Goal: Transaction & Acquisition: Purchase product/service

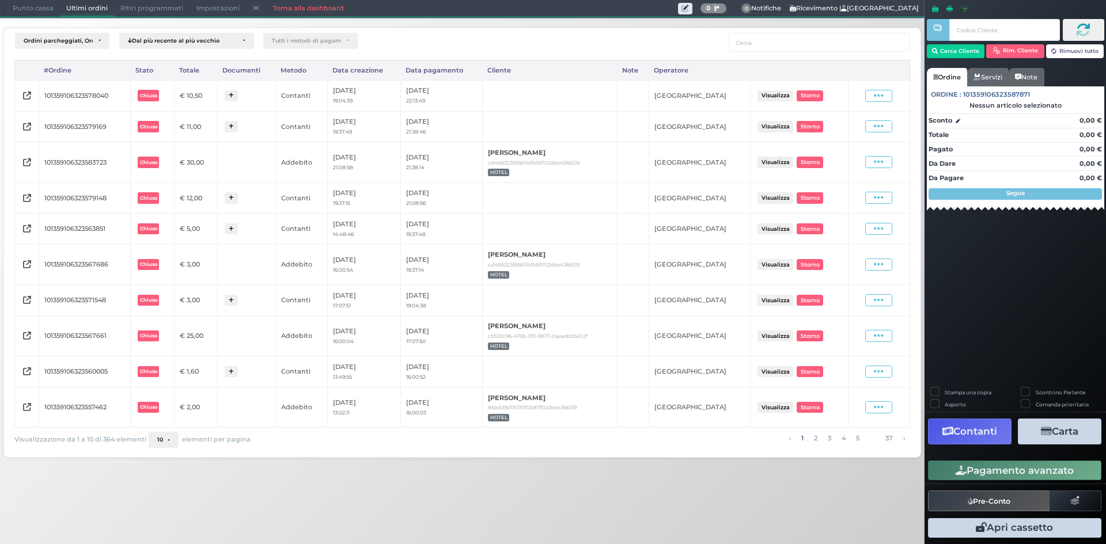
click at [42, 4] on span "Punto cassa" at bounding box center [33, 9] width 54 height 16
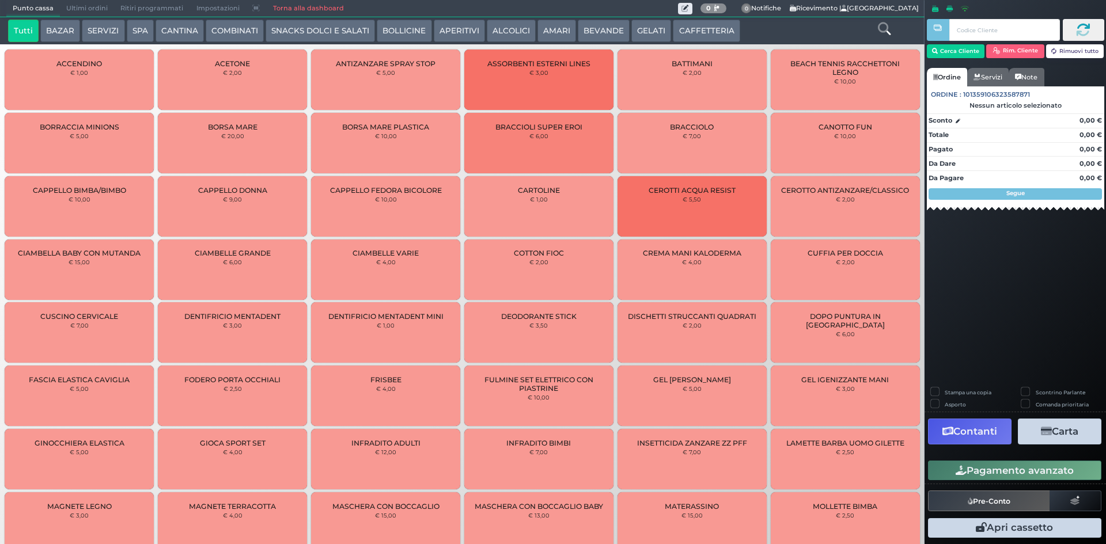
click at [638, 34] on button "GELATI" at bounding box center [651, 31] width 40 height 23
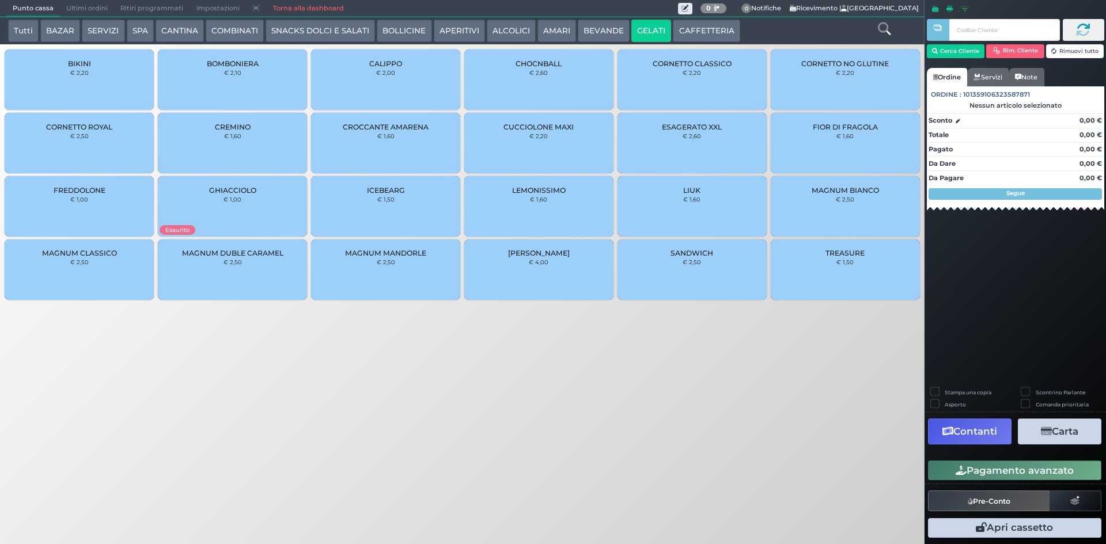
drag, startPoint x: 597, startPoint y: 30, endPoint x: 631, endPoint y: 31, distance: 33.4
click at [597, 30] on button "BEVANDE" at bounding box center [604, 31] width 52 height 23
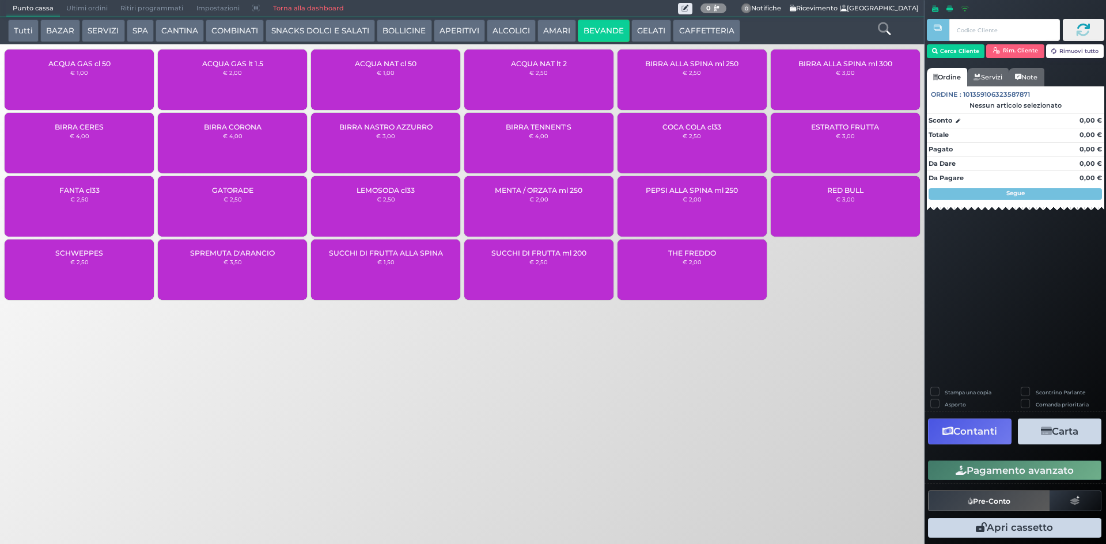
click at [288, 25] on button "SNACKS DOLCI E SALATI" at bounding box center [320, 31] width 109 height 23
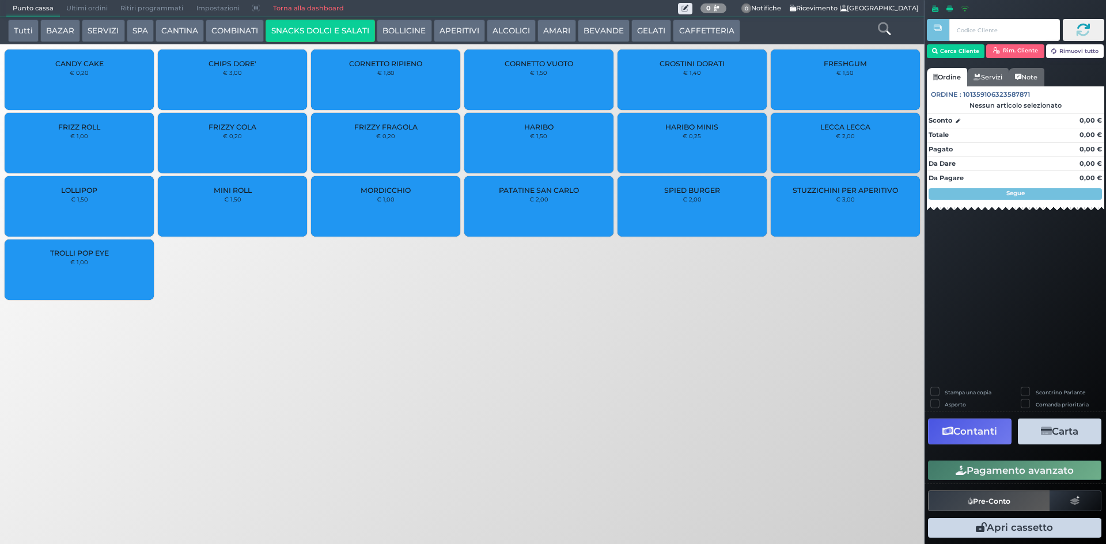
click at [724, 142] on div "HARIBO MINIS € 0,25" at bounding box center [692, 143] width 149 height 60
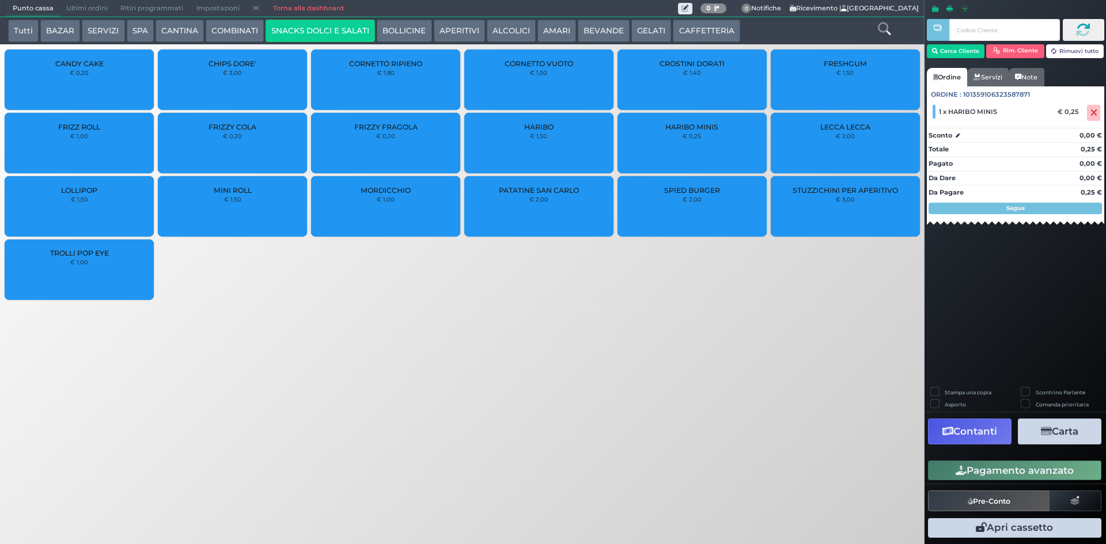
click at [717, 140] on div "HARIBO MINIS € 0,25" at bounding box center [692, 143] width 149 height 60
click at [1031, 472] on button "Pagamento avanzato" at bounding box center [1014, 471] width 173 height 20
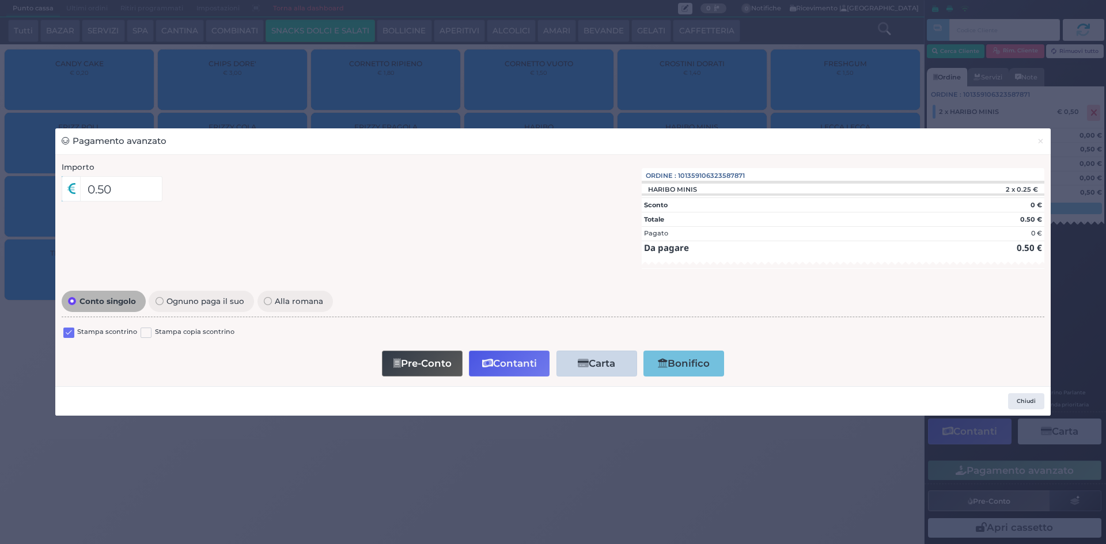
drag, startPoint x: 69, startPoint y: 332, endPoint x: 183, endPoint y: 340, distance: 114.4
click at [90, 335] on div "Stampa scontrino" at bounding box center [100, 334] width 74 height 14
click at [105, 355] on div "Pre-Conto Contanti Carta Addebito Card cliente Bonifico" at bounding box center [553, 363] width 971 height 33
click at [67, 334] on label at bounding box center [68, 333] width 11 height 11
click at [0, 0] on input "checkbox" at bounding box center [0, 0] width 0 height 0
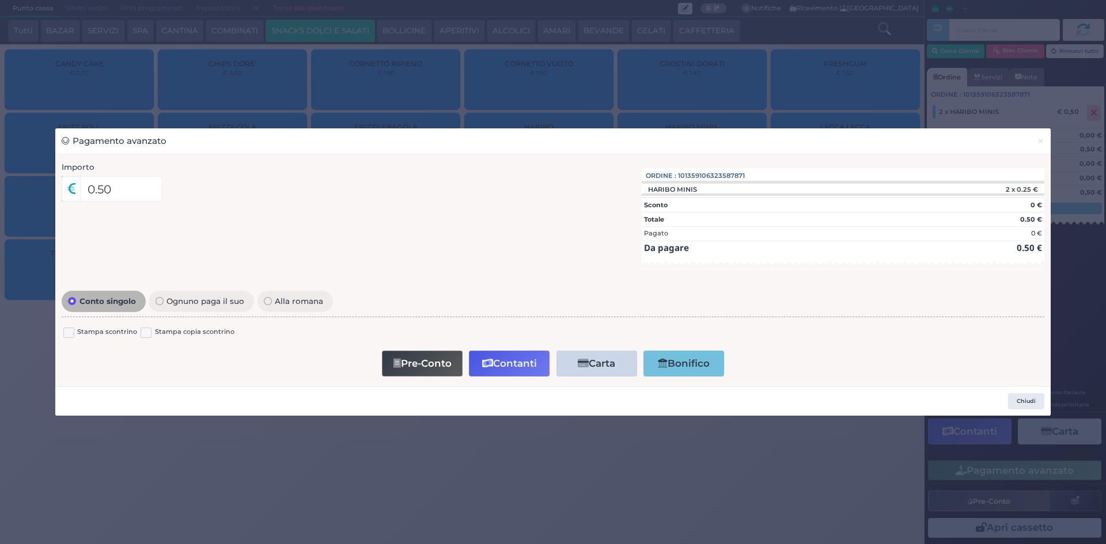
click at [537, 356] on button "Contanti" at bounding box center [509, 364] width 81 height 26
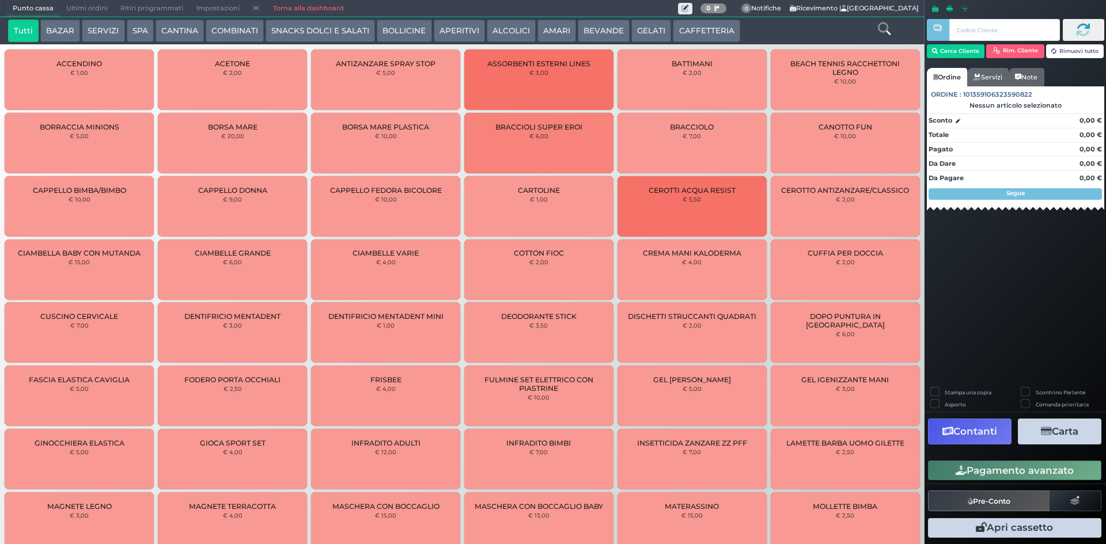
click at [701, 30] on button "CAFFETTERIA" at bounding box center [706, 31] width 67 height 23
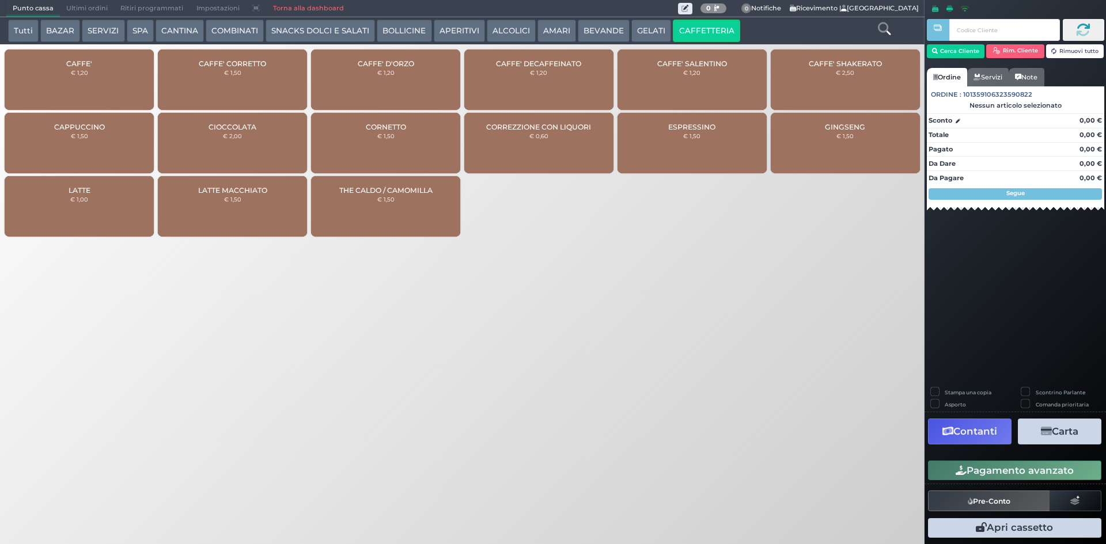
click at [585, 28] on button "BEVANDE" at bounding box center [604, 31] width 52 height 23
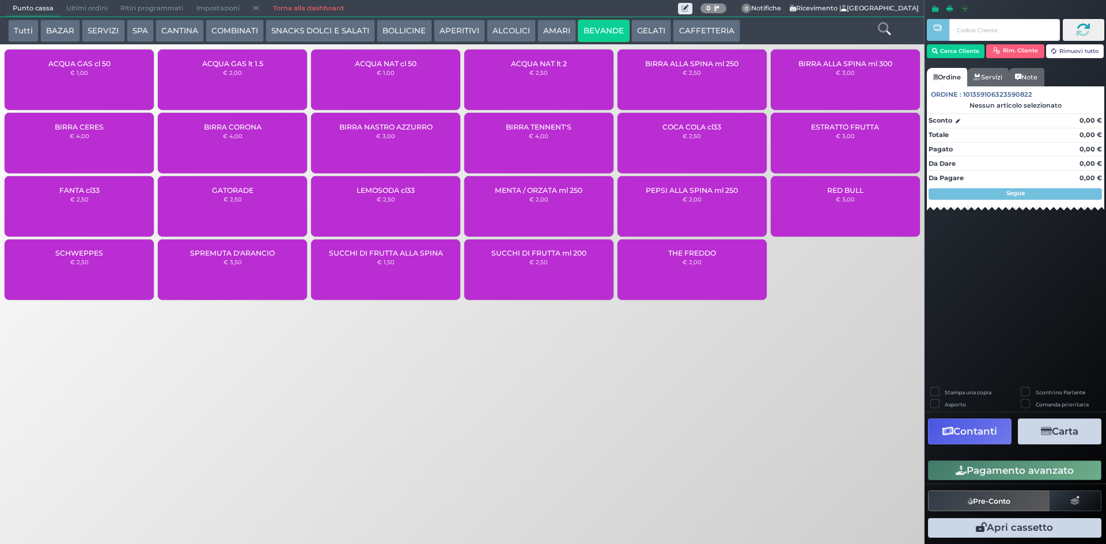
click at [547, 28] on button "AMARI" at bounding box center [557, 31] width 39 height 23
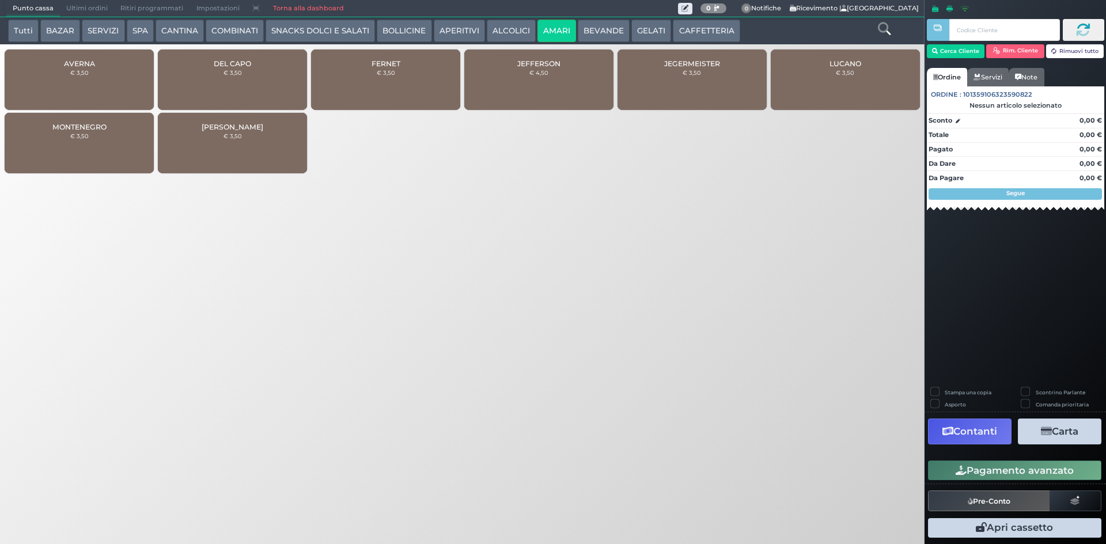
click at [506, 35] on button "ALCOLICI" at bounding box center [511, 31] width 49 height 23
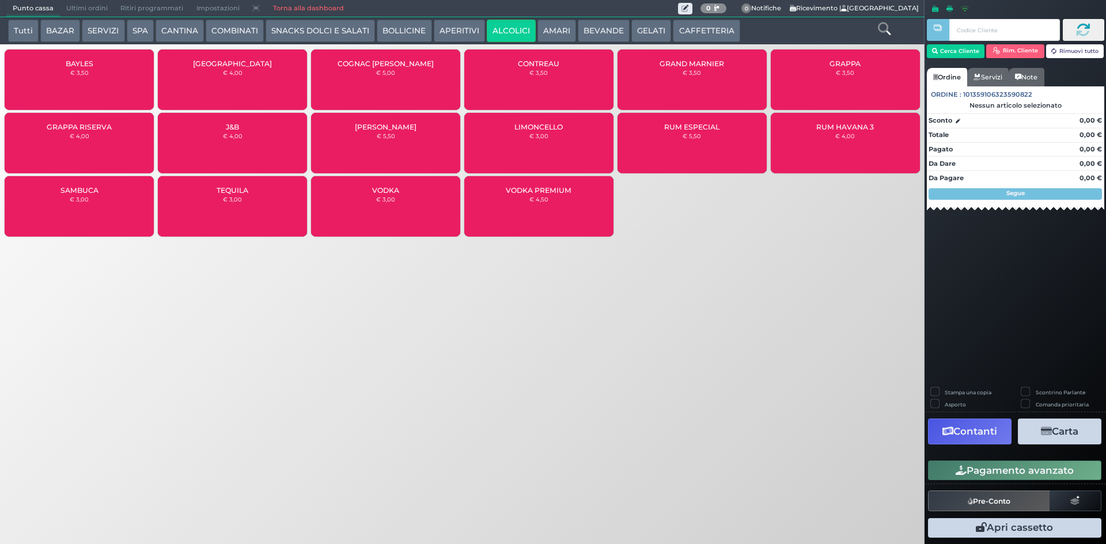
click at [591, 28] on button "BEVANDE" at bounding box center [604, 31] width 52 height 23
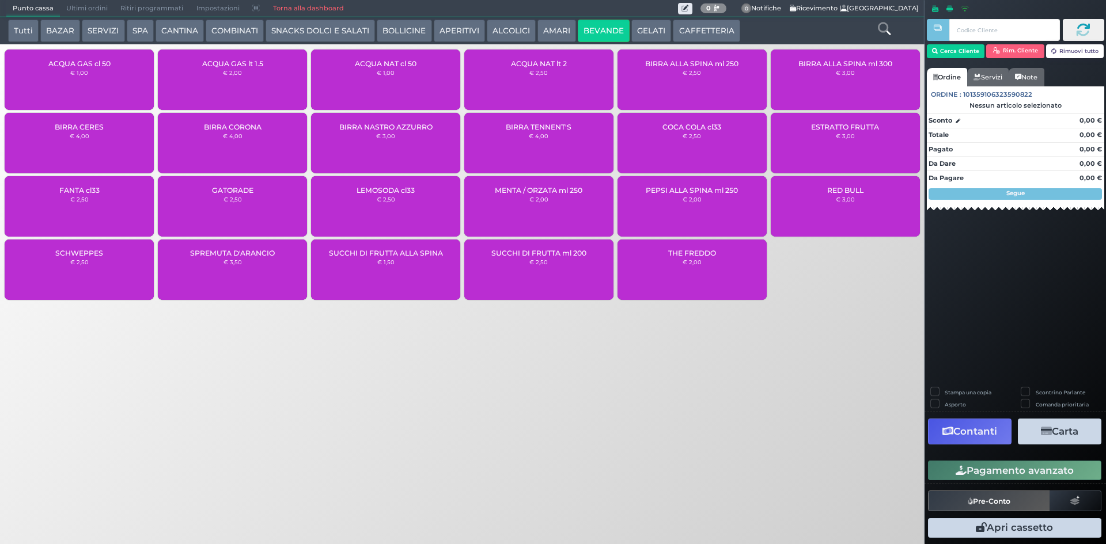
click at [488, 30] on button "ALCOLICI" at bounding box center [511, 31] width 49 height 23
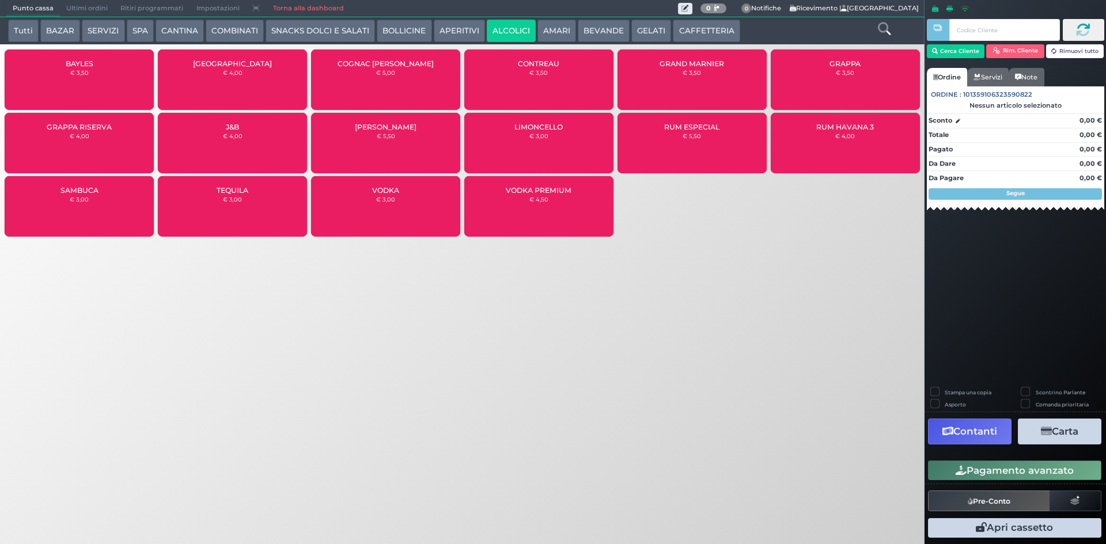
click at [472, 29] on button "APERITIVI" at bounding box center [459, 31] width 51 height 23
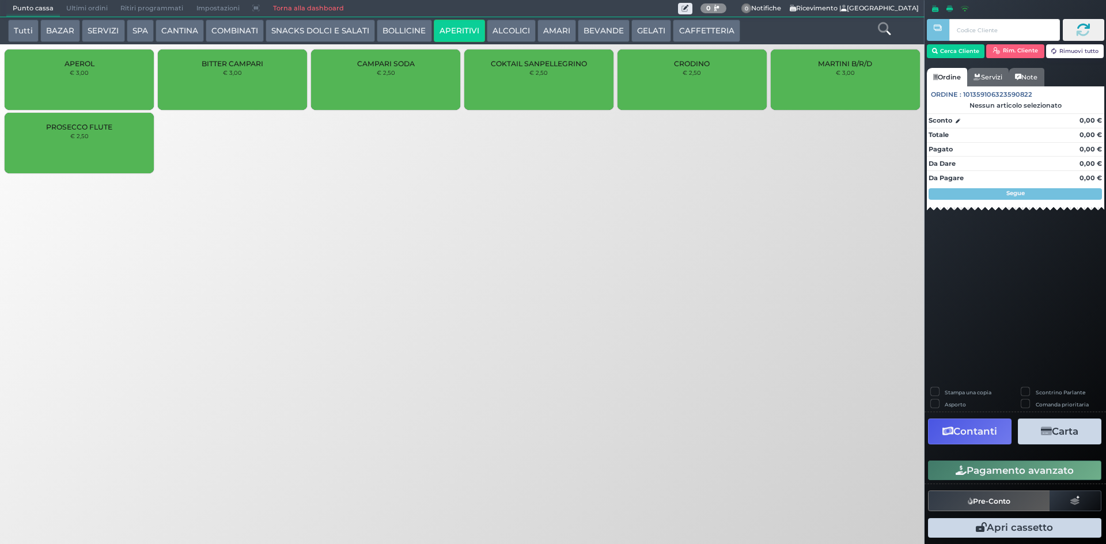
click at [391, 29] on button "BOLLICINE" at bounding box center [404, 31] width 55 height 23
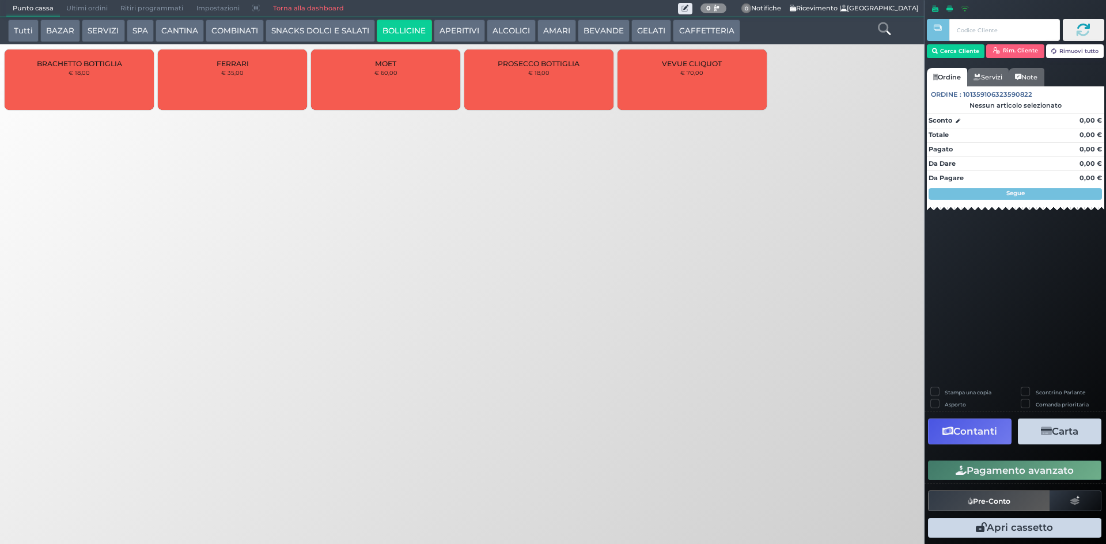
click at [230, 38] on button "COMBINATI" at bounding box center [235, 31] width 58 height 23
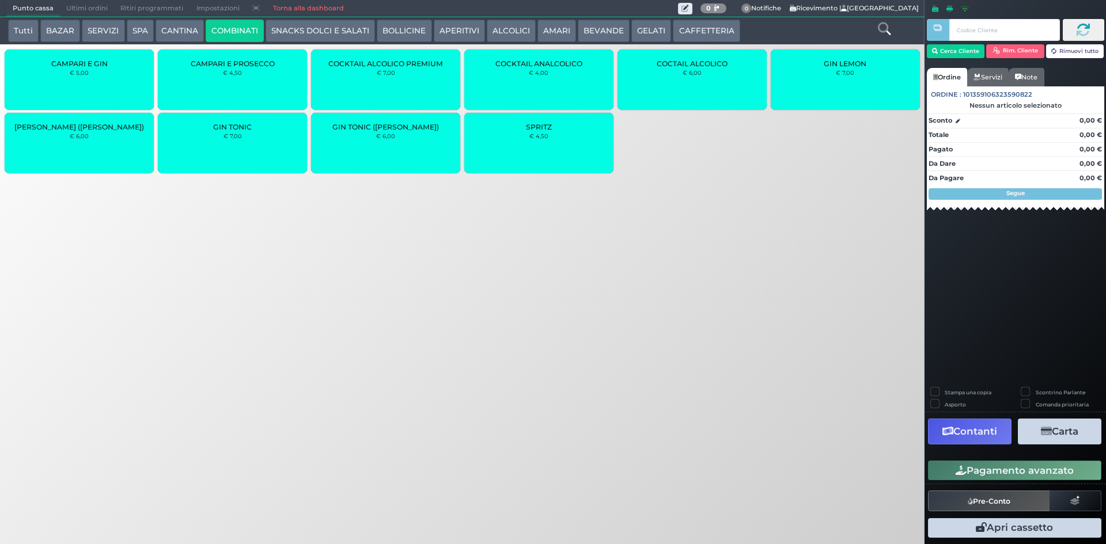
drag, startPoint x: 177, startPoint y: 26, endPoint x: 183, endPoint y: 12, distance: 15.3
click at [178, 25] on button "CANTINA" at bounding box center [180, 31] width 48 height 23
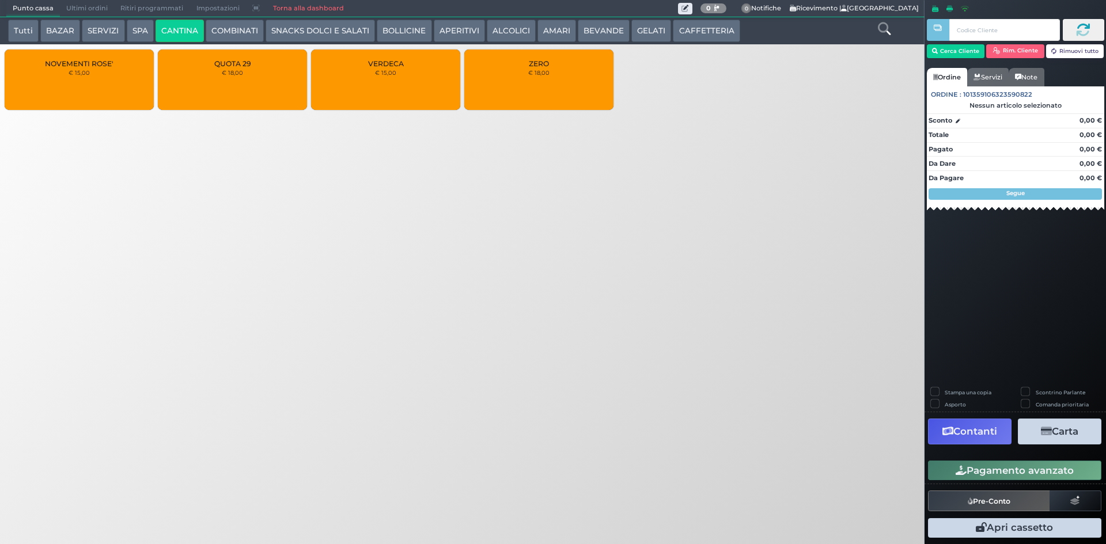
click at [461, 33] on button "APERITIVI" at bounding box center [459, 31] width 51 height 23
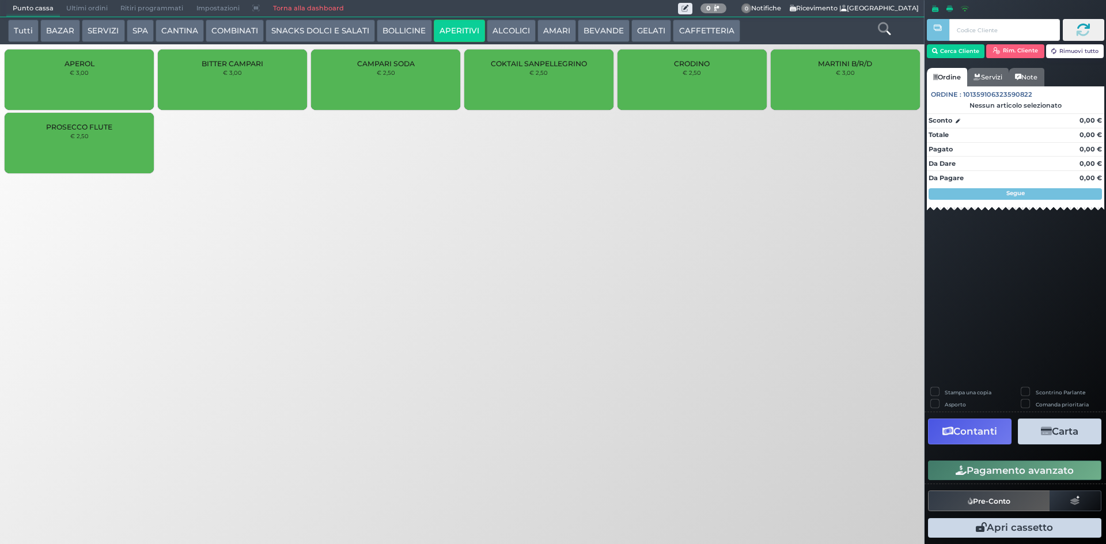
click at [517, 33] on button "ALCOLICI" at bounding box center [511, 31] width 49 height 23
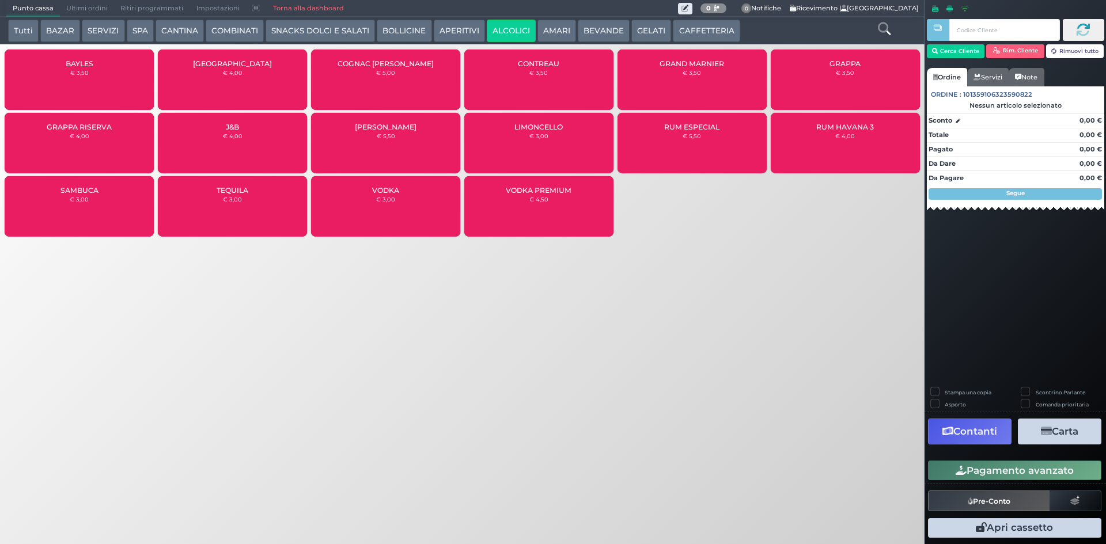
click at [113, 191] on div "SAMBUCA € 3,00" at bounding box center [79, 206] width 149 height 60
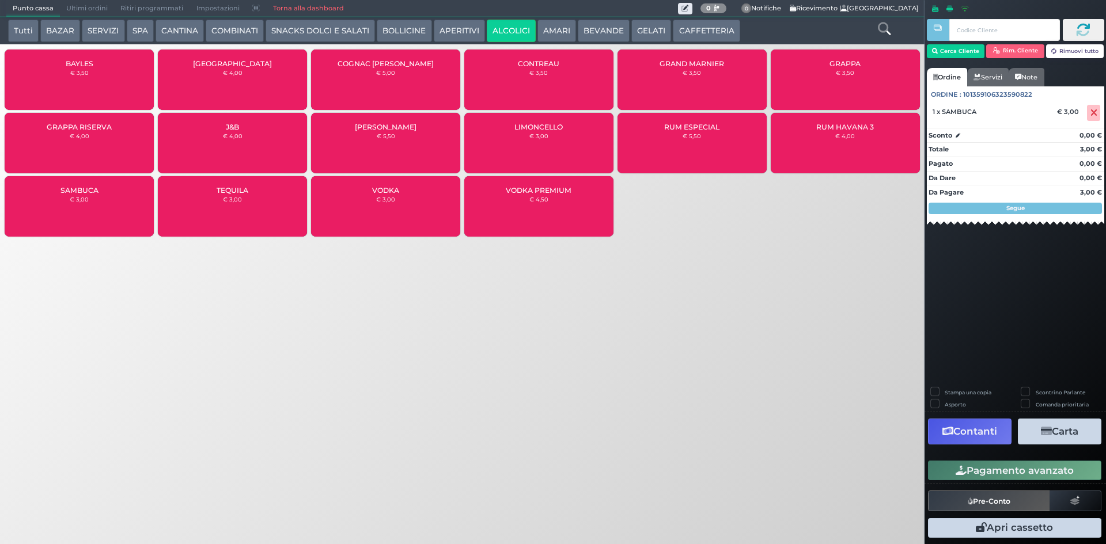
click at [120, 190] on div "SAMBUCA € 3,00" at bounding box center [79, 206] width 149 height 60
click at [1015, 481] on div "Pagamento avanzato" at bounding box center [1015, 471] width 181 height 26
click at [1015, 475] on button "Pagamento avanzato" at bounding box center [1014, 471] width 173 height 20
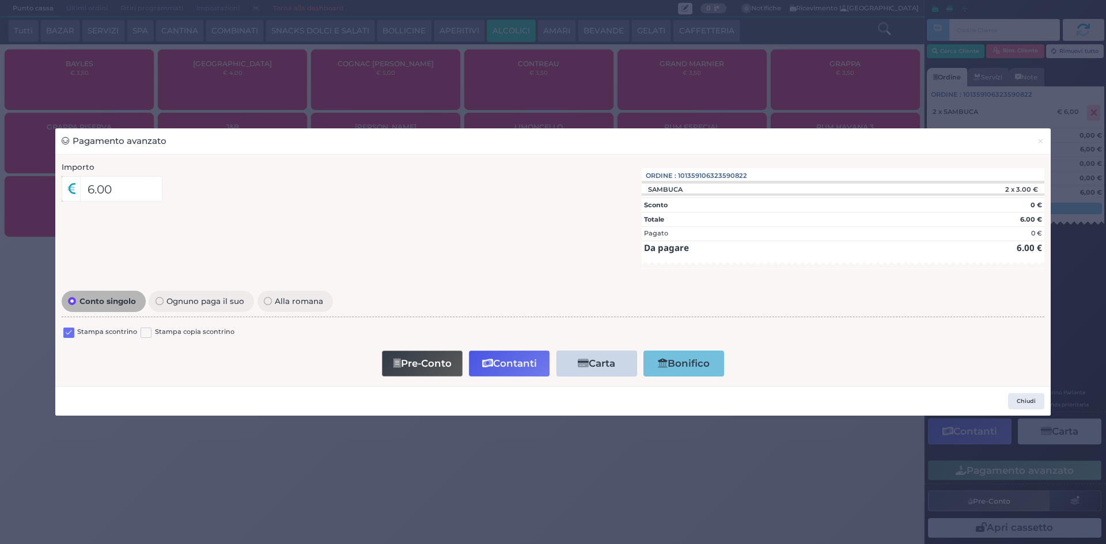
click at [80, 334] on label "Stampa scontrino" at bounding box center [107, 332] width 60 height 11
drag, startPoint x: 78, startPoint y: 332, endPoint x: 69, endPoint y: 336, distance: 9.5
click at [70, 337] on div "Stampa scontrino" at bounding box center [100, 334] width 74 height 14
click at [72, 334] on label at bounding box center [68, 333] width 11 height 11
click at [0, 0] on input "checkbox" at bounding box center [0, 0] width 0 height 0
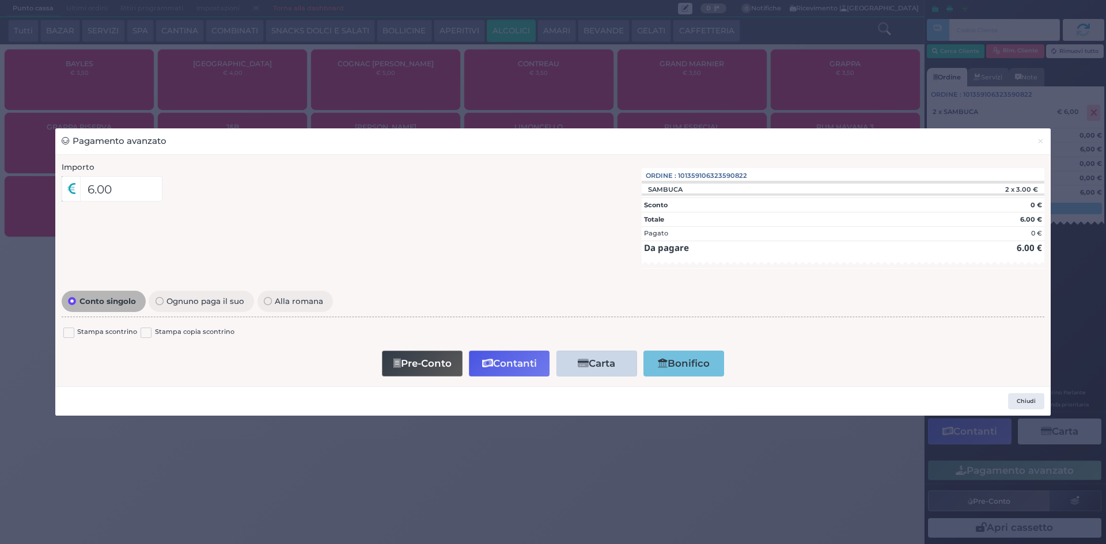
click at [488, 363] on icon "button" at bounding box center [487, 364] width 11 height 10
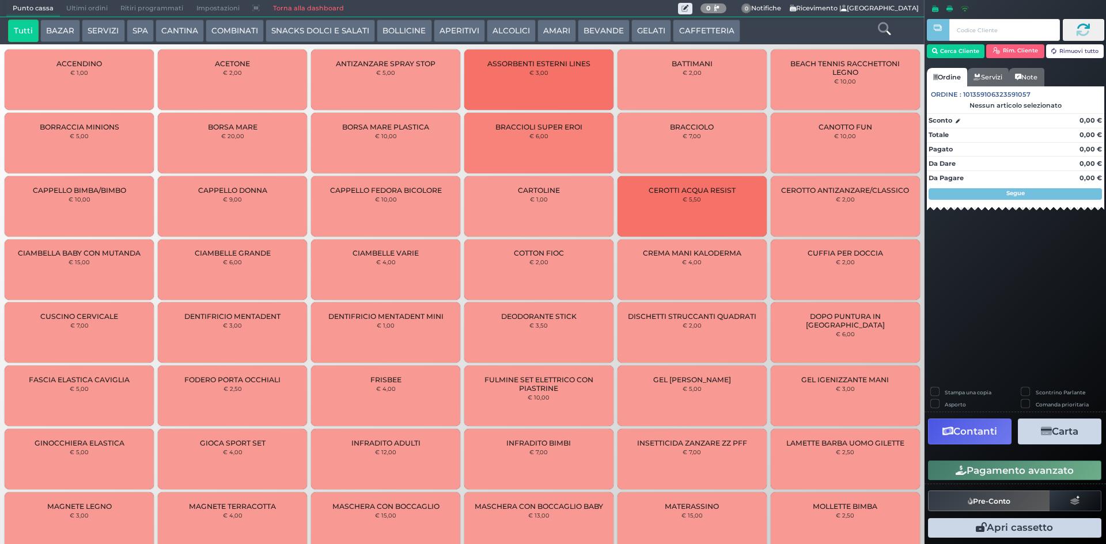
click at [587, 32] on button "BEVANDE" at bounding box center [604, 31] width 52 height 23
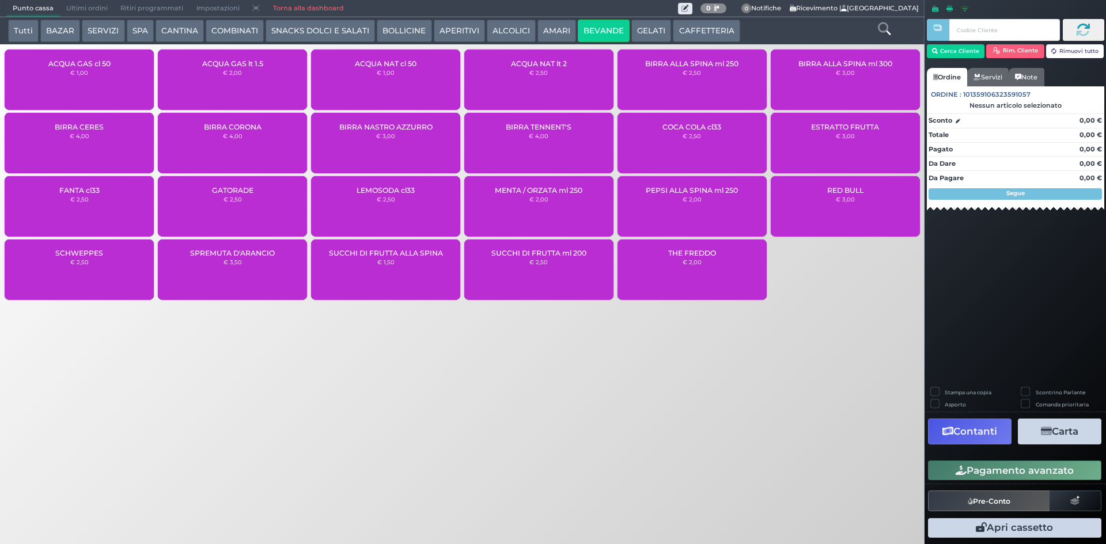
click at [510, 33] on button "ALCOLICI" at bounding box center [511, 31] width 49 height 23
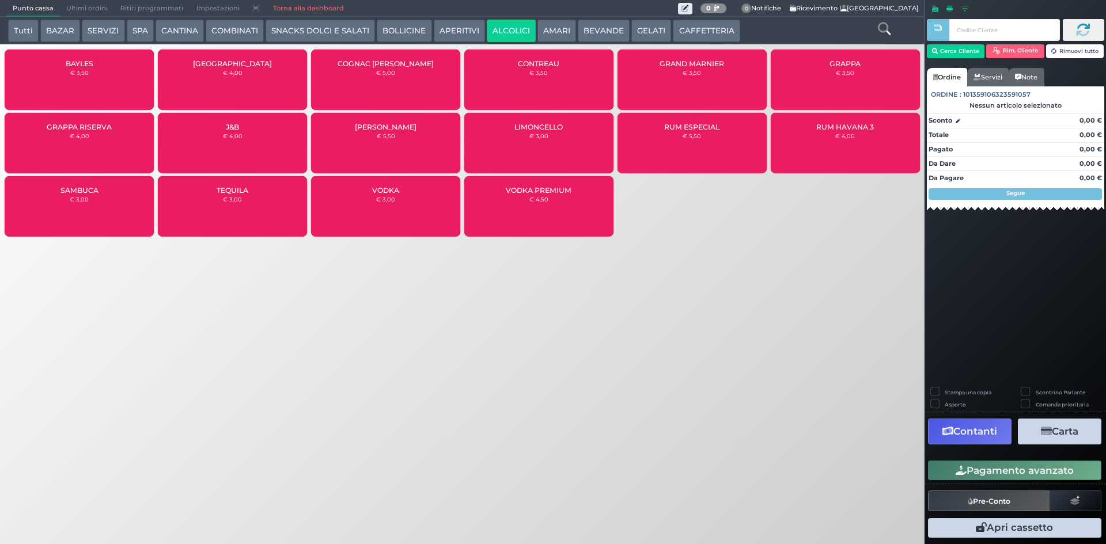
click at [89, 196] on div "SAMBUCA € 3,00" at bounding box center [79, 206] width 149 height 60
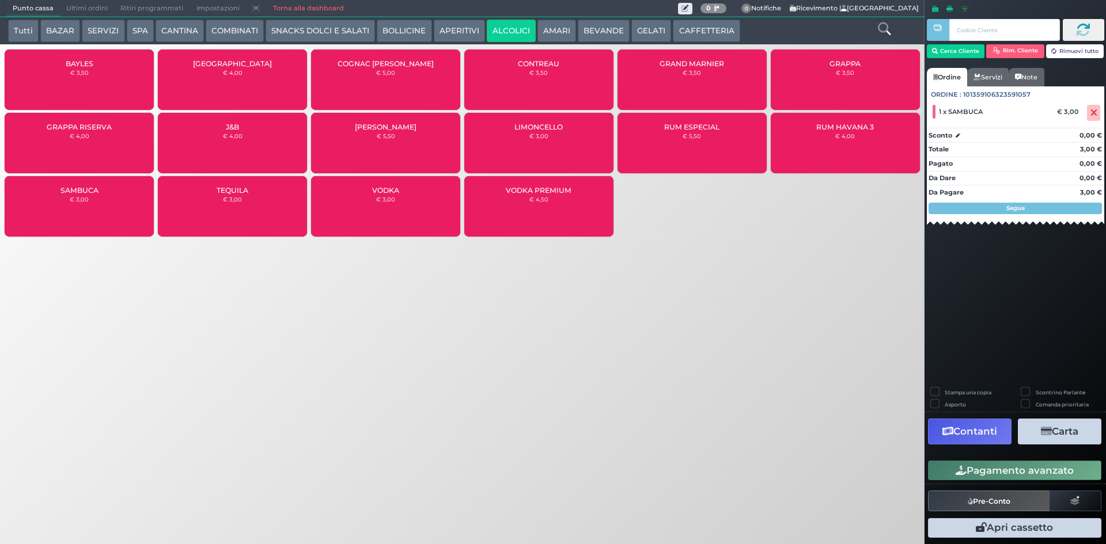
click at [1013, 471] on button "Pagamento avanzato" at bounding box center [1014, 471] width 173 height 20
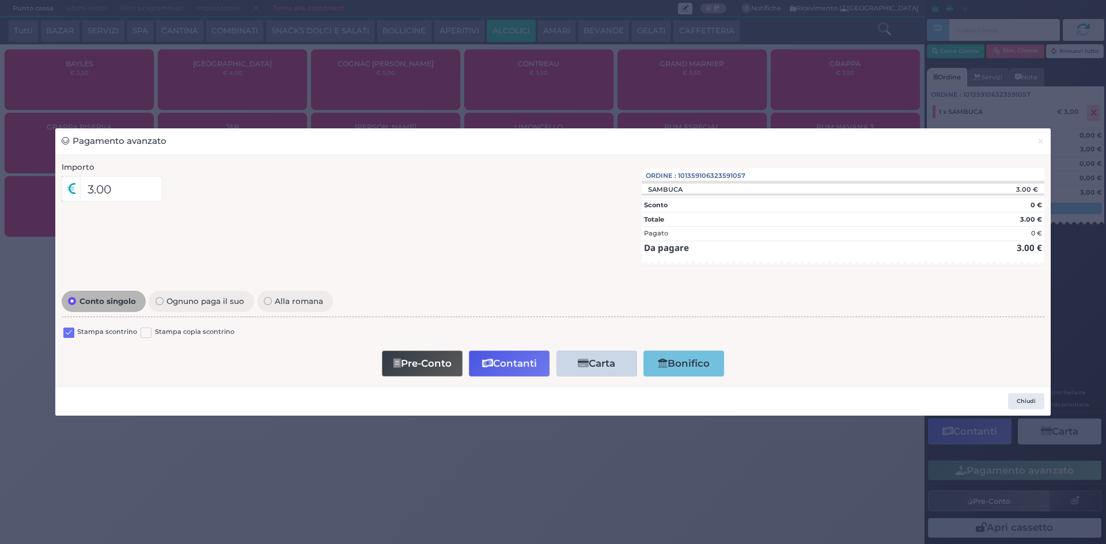
click at [69, 336] on label at bounding box center [68, 333] width 11 height 11
click at [0, 0] on input "checkbox" at bounding box center [0, 0] width 0 height 0
click at [493, 360] on button "Contanti" at bounding box center [509, 364] width 81 height 26
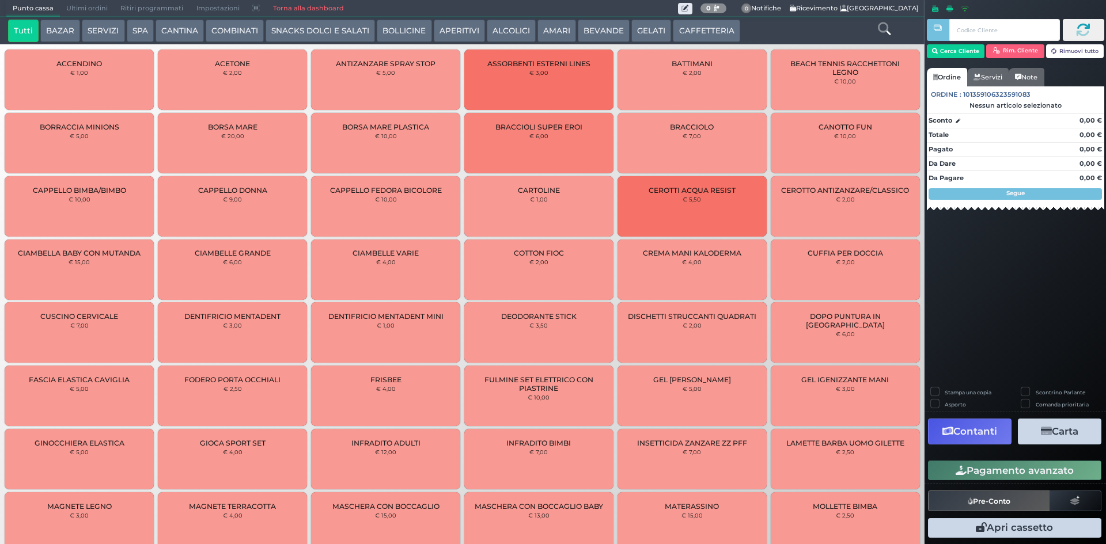
click at [77, 6] on span "Ultimi ordini" at bounding box center [87, 9] width 54 height 16
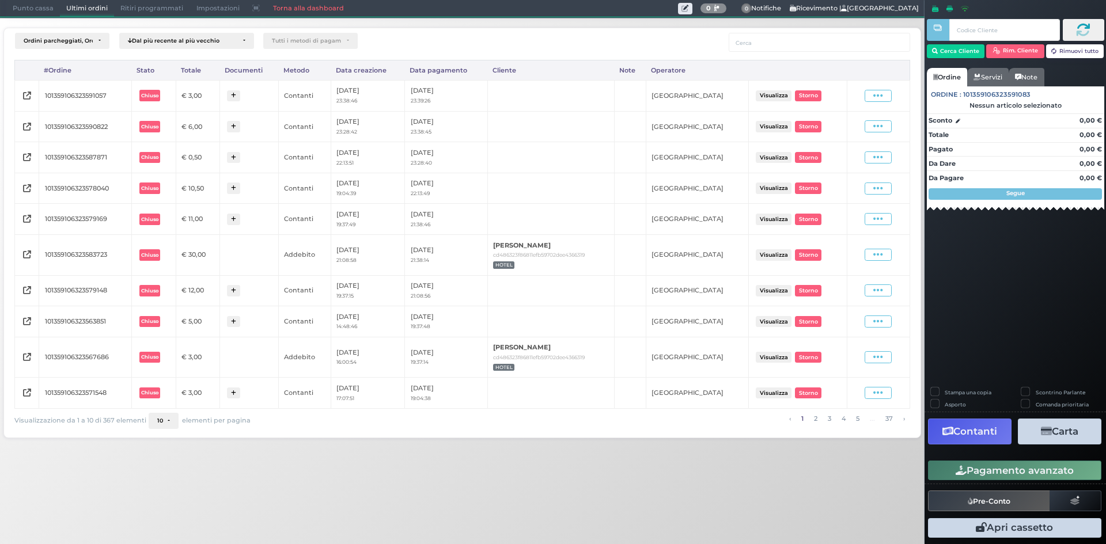
click at [857, 122] on div "Visualizza Ristampa Pre-Conto Storno" at bounding box center [878, 126] width 51 height 12
click at [868, 125] on span at bounding box center [878, 126] width 27 height 12
click at [836, 153] on span "Ristampa Pre-Conto" at bounding box center [851, 160] width 47 height 20
click at [880, 158] on icon at bounding box center [878, 157] width 10 height 11
click at [860, 193] on span "Ristampa Pre-Conto" at bounding box center [851, 191] width 47 height 20
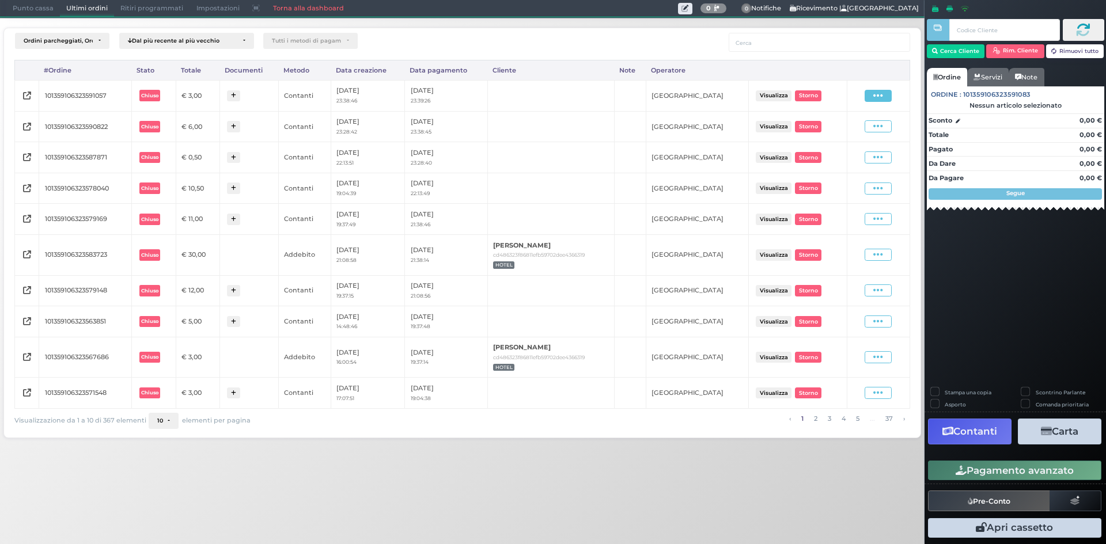
click at [877, 97] on icon at bounding box center [878, 95] width 10 height 11
click at [848, 133] on span "Ristampa Pre-Conto" at bounding box center [851, 129] width 47 height 20
click at [868, 218] on span at bounding box center [878, 219] width 27 height 12
click at [848, 248] on span "Ristampa Pre-Conto" at bounding box center [851, 253] width 47 height 20
click at [883, 189] on icon at bounding box center [878, 188] width 10 height 11
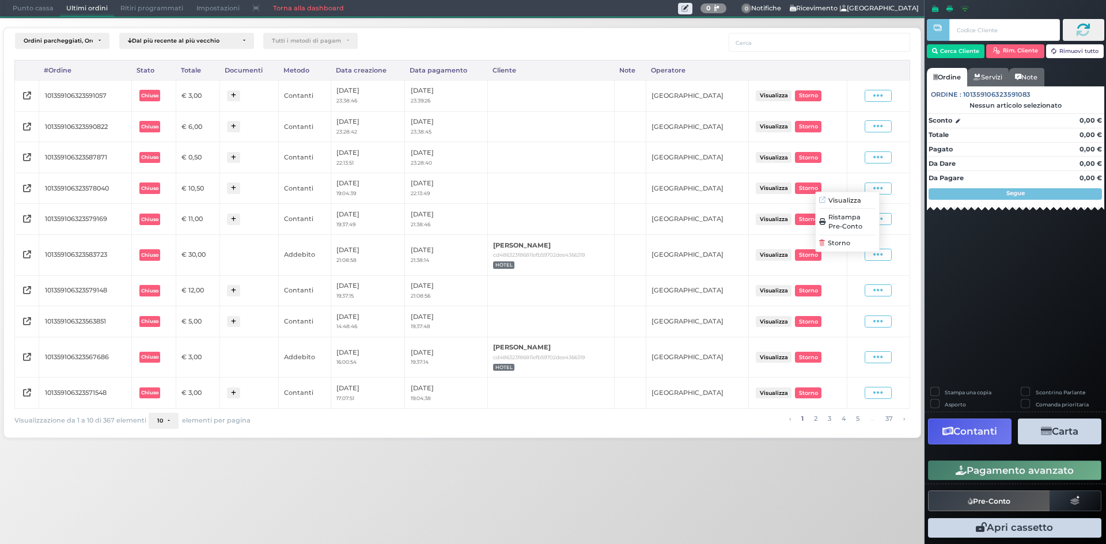
click at [854, 220] on span "Ristampa Pre-Conto" at bounding box center [851, 222] width 47 height 20
click at [48, 9] on span "Punto cassa" at bounding box center [33, 9] width 54 height 16
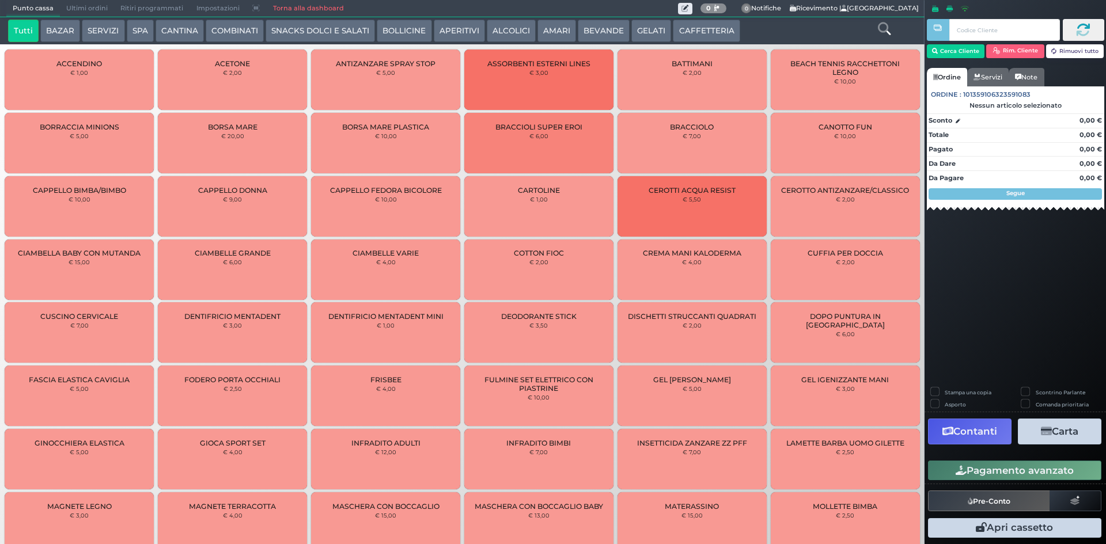
click at [553, 35] on button "AMARI" at bounding box center [557, 31] width 39 height 23
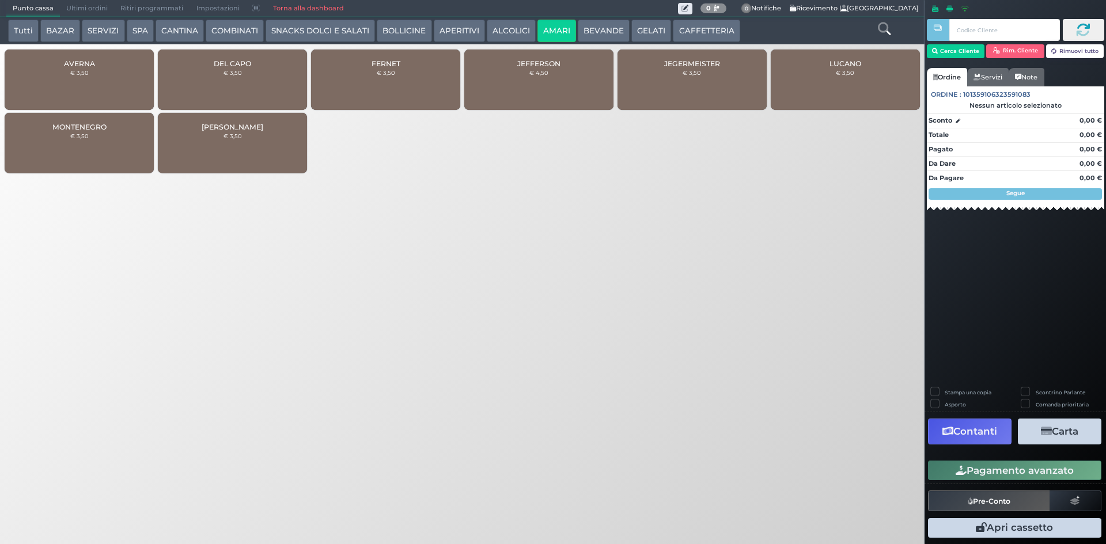
click at [699, 92] on div "JEGERMEISTER € 3,50" at bounding box center [692, 80] width 149 height 60
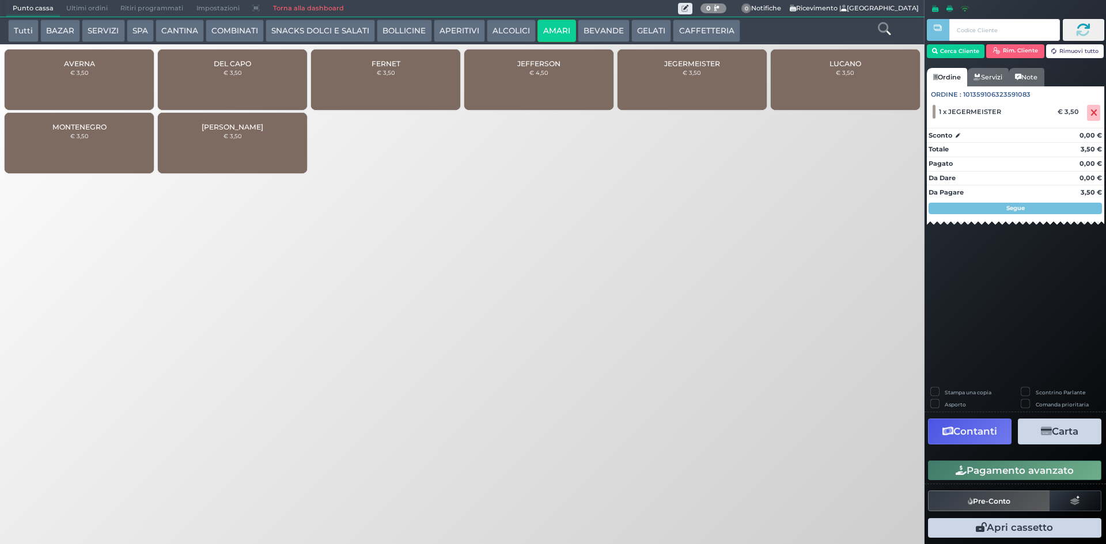
click at [1052, 473] on button "Pagamento avanzato" at bounding box center [1014, 471] width 173 height 20
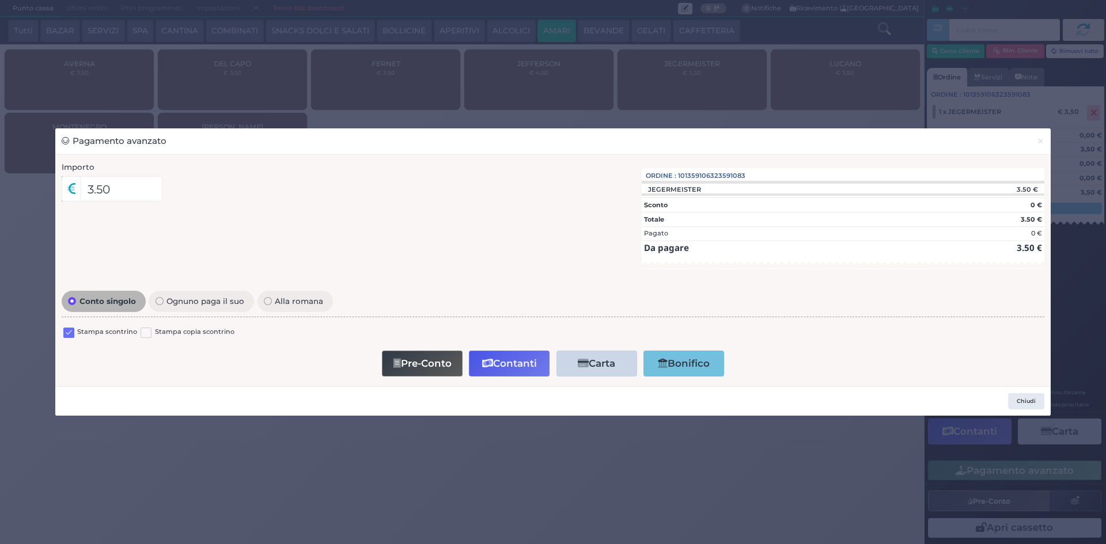
click at [67, 332] on label at bounding box center [68, 333] width 11 height 11
click at [0, 0] on input "checkbox" at bounding box center [0, 0] width 0 height 0
click at [548, 368] on button "Contanti" at bounding box center [509, 364] width 81 height 26
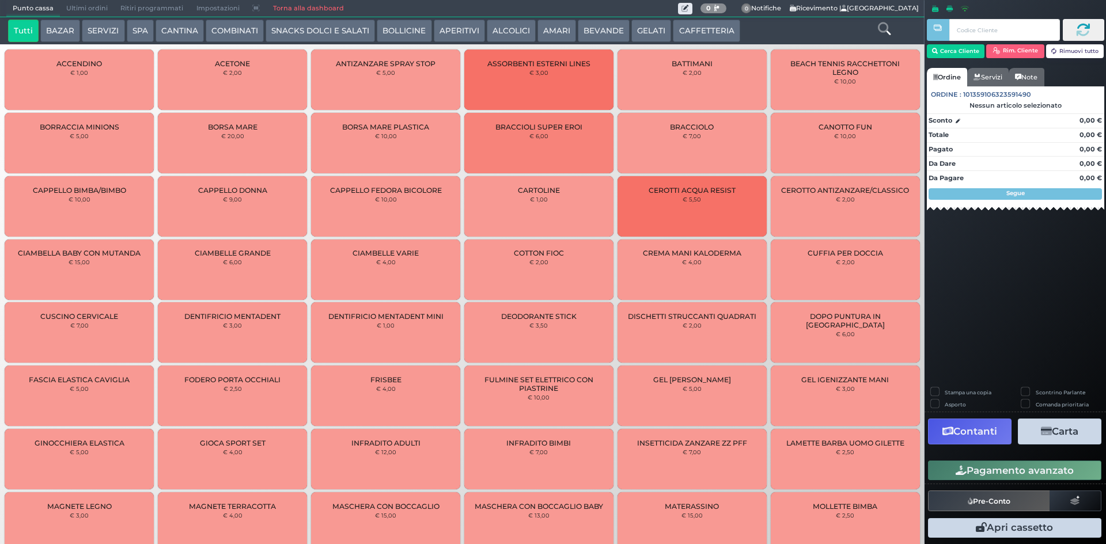
click at [69, 9] on span "Ultimi ordini" at bounding box center [87, 9] width 54 height 16
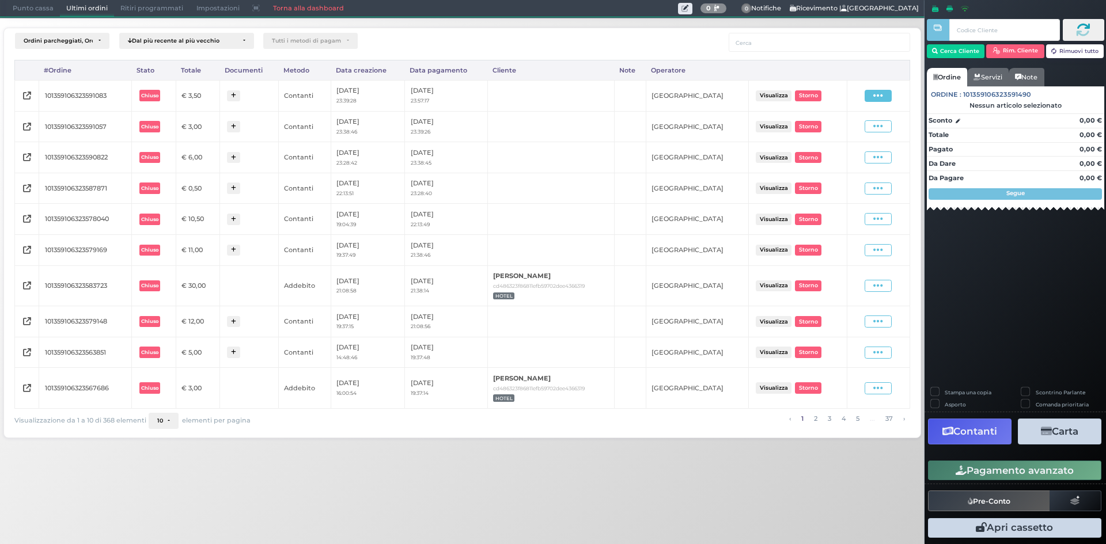
click at [879, 95] on icon at bounding box center [878, 95] width 10 height 11
click at [832, 127] on span "Ristampa Pre-Conto" at bounding box center [851, 129] width 47 height 20
click at [20, 10] on span "Punto cassa" at bounding box center [33, 9] width 54 height 16
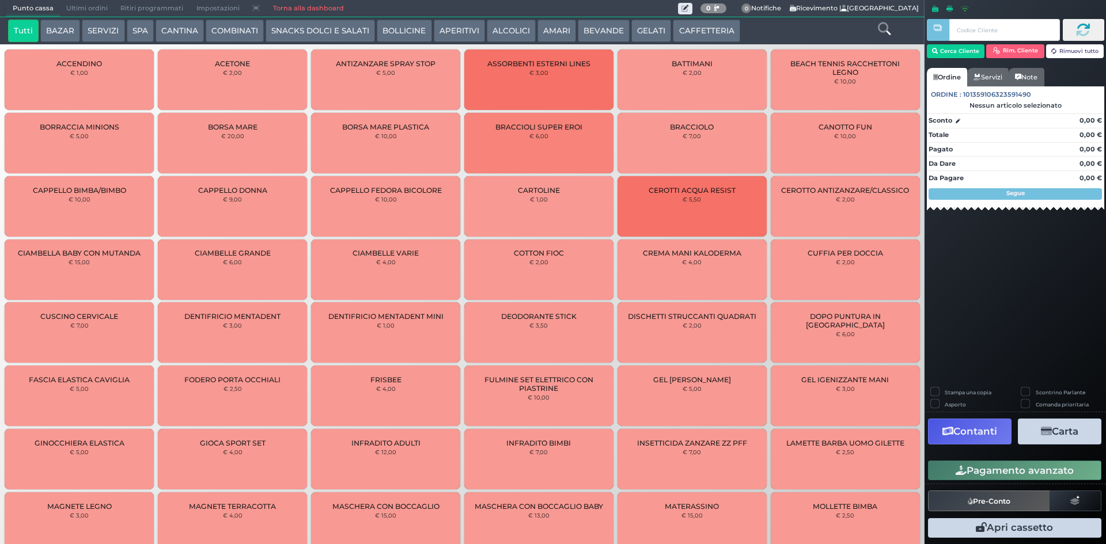
click at [298, 8] on link "Torna alla dashboard" at bounding box center [308, 9] width 84 height 16
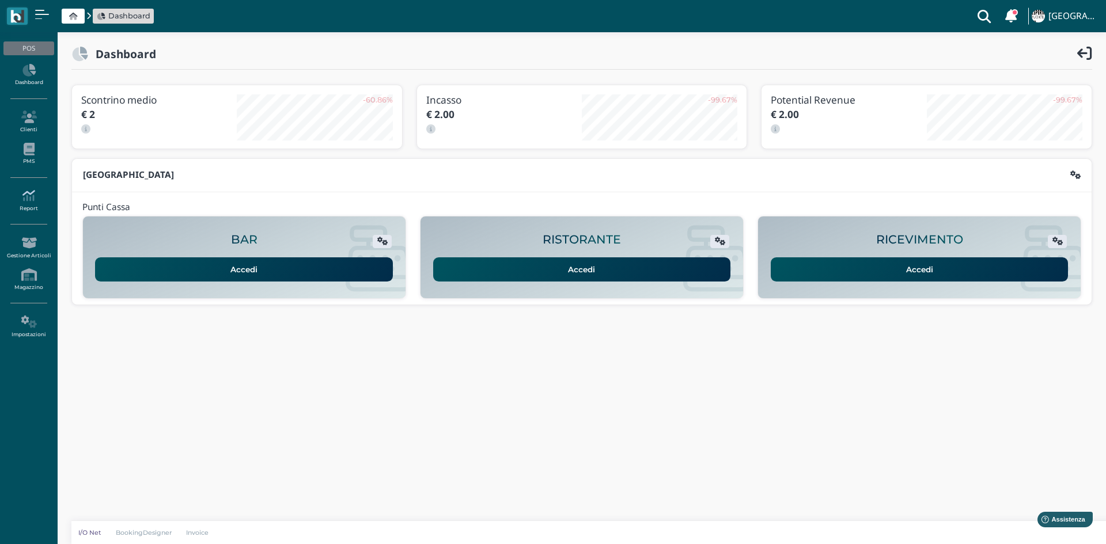
click at [39, 202] on icon at bounding box center [28, 196] width 50 height 13
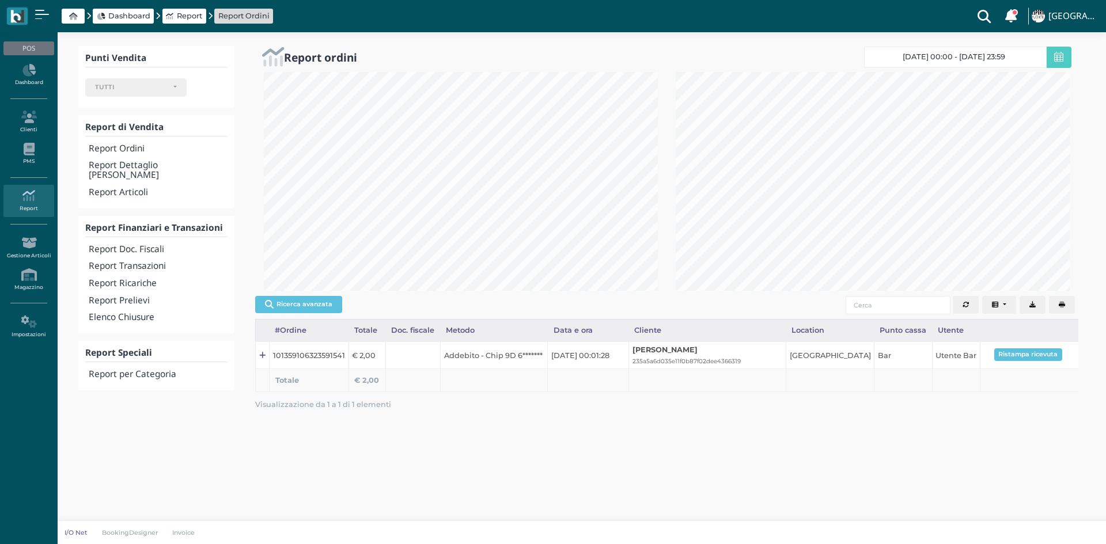
select select
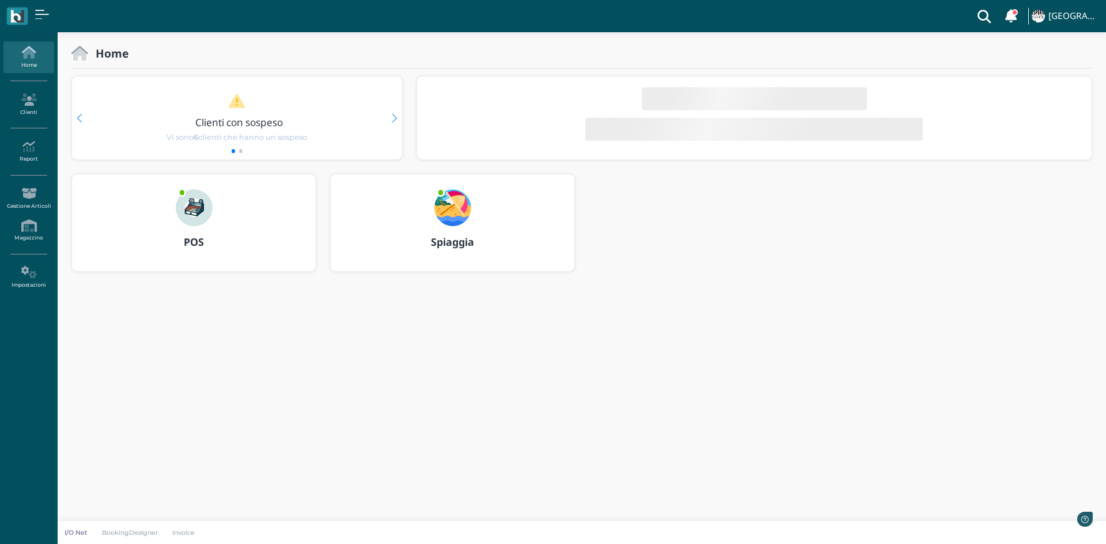
click at [200, 210] on img at bounding box center [194, 208] width 37 height 37
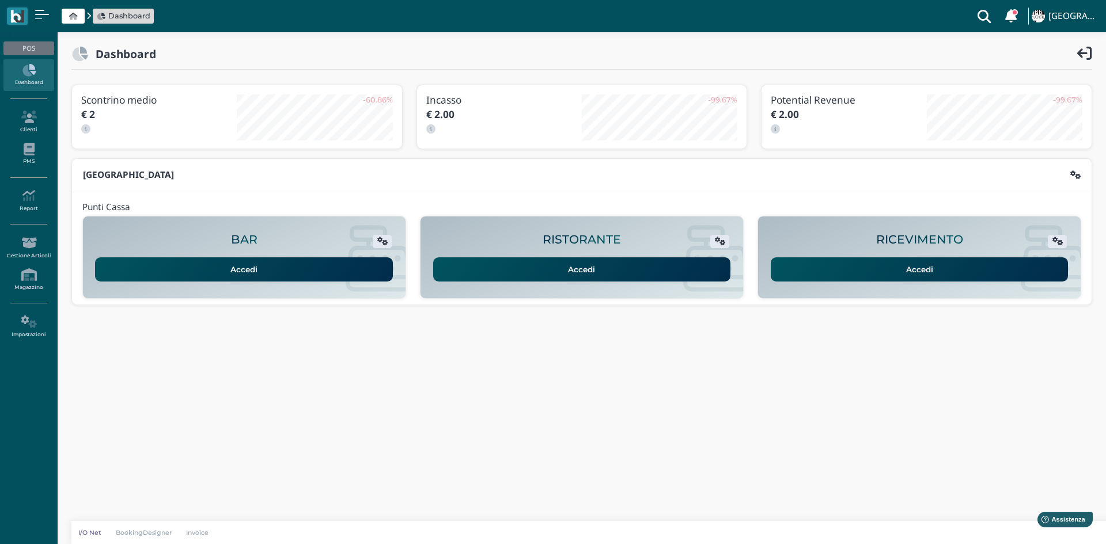
click at [906, 268] on link "Accedi" at bounding box center [920, 270] width 298 height 24
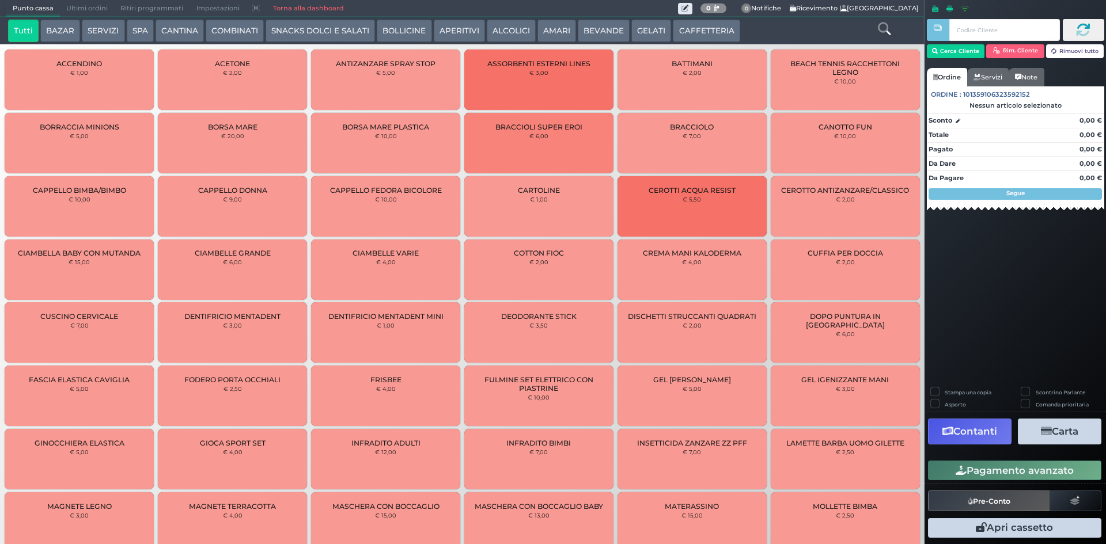
click at [81, 6] on span "Ultimi ordini" at bounding box center [87, 9] width 54 height 16
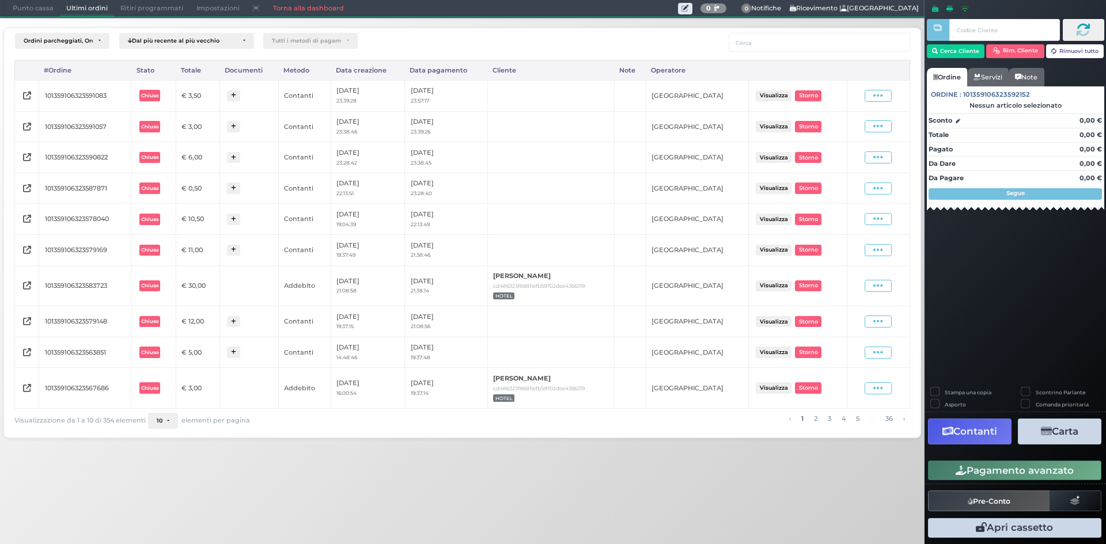
drag, startPoint x: 882, startPoint y: 392, endPoint x: 750, endPoint y: 393, distance: 131.9
click at [815, 400] on tr "101359106323567686 Chiuso € 3,00 Addebito 23/08/2025 16:00:54 23/08/2025 19:37:…" at bounding box center [462, 388] width 895 height 40
click at [783, 393] on button "Visualizza" at bounding box center [774, 388] width 36 height 11
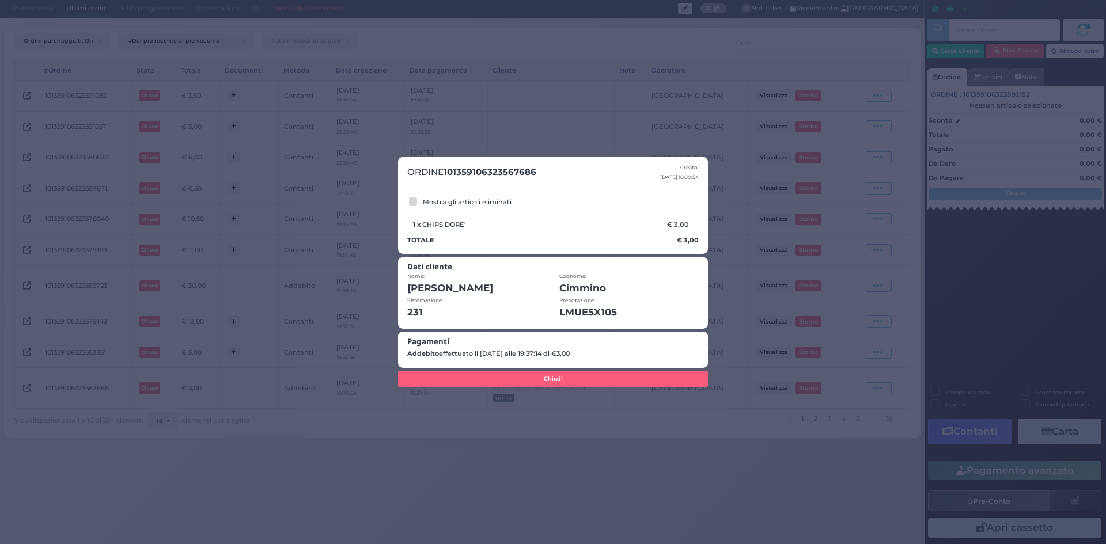
click at [765, 438] on div "ORDINE 101359106323567686 Creato: 23/08/2025 16:00:54 Mostra gli articoli elimi…" at bounding box center [553, 272] width 1106 height 544
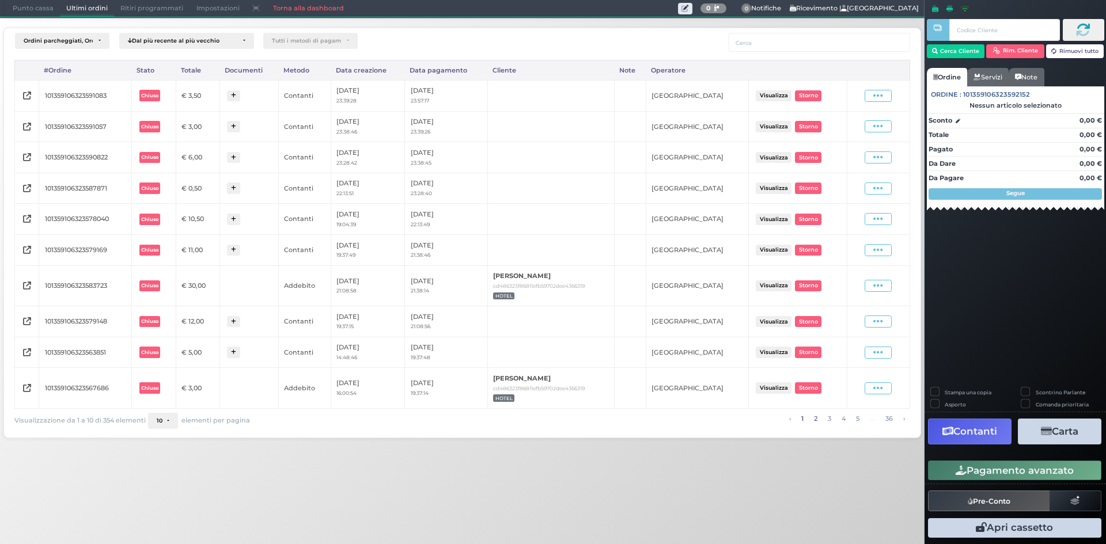
click at [815, 419] on link "2" at bounding box center [816, 419] width 10 height 13
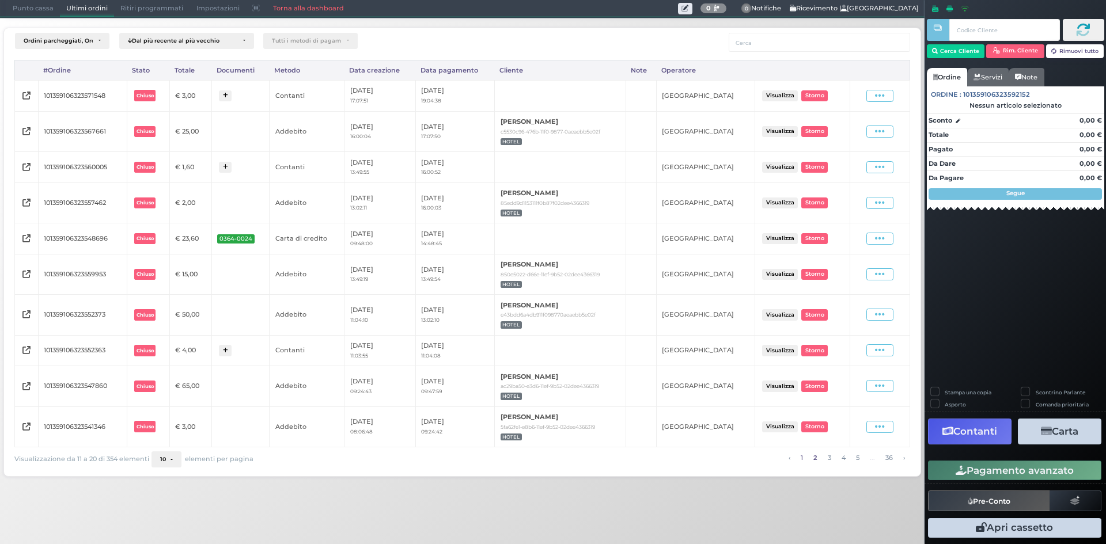
click at [798, 458] on link "1" at bounding box center [801, 458] width 9 height 13
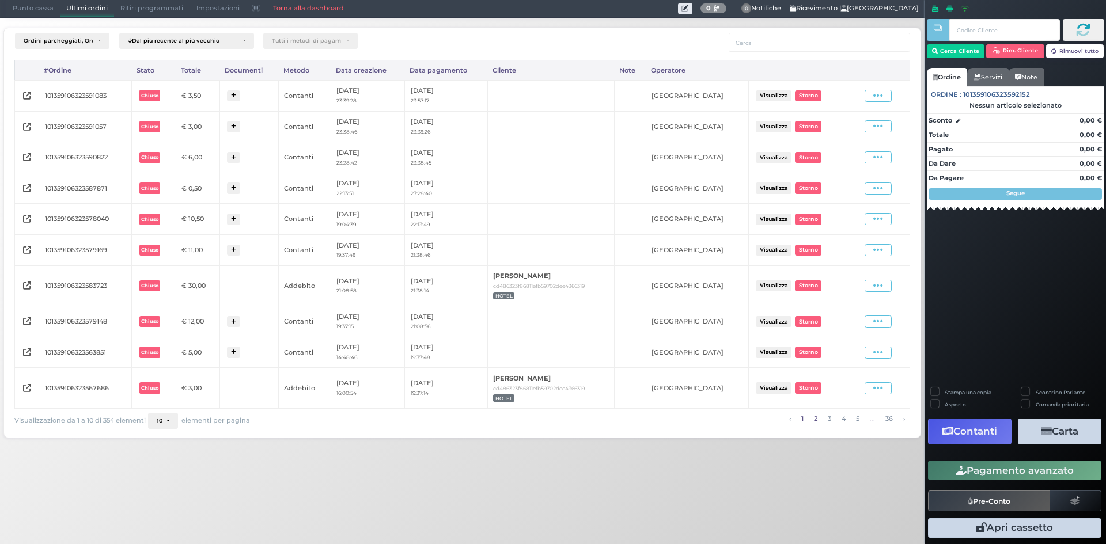
click at [813, 421] on link "2" at bounding box center [816, 419] width 10 height 13
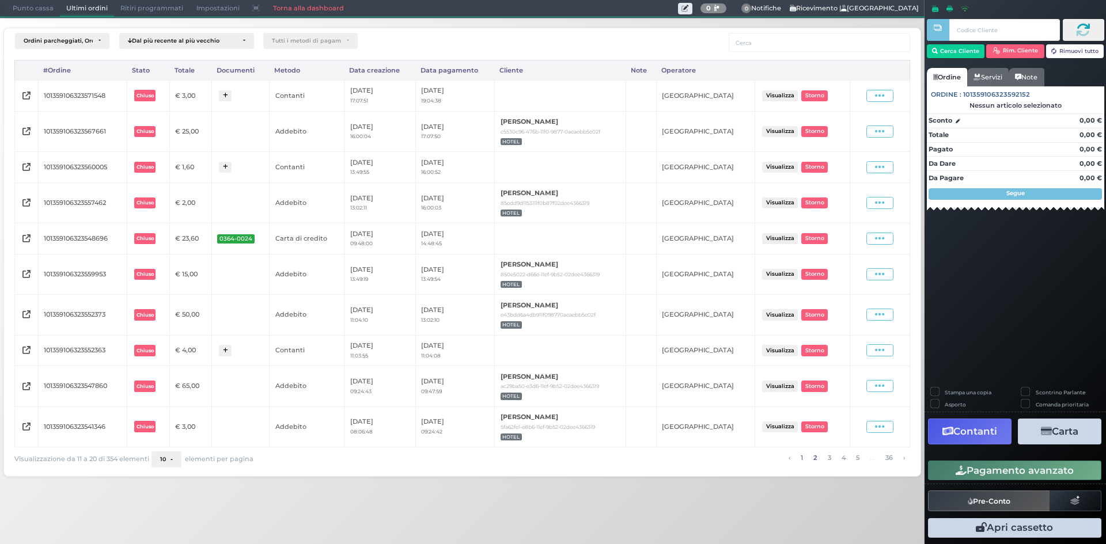
click at [804, 458] on link "1" at bounding box center [801, 458] width 9 height 13
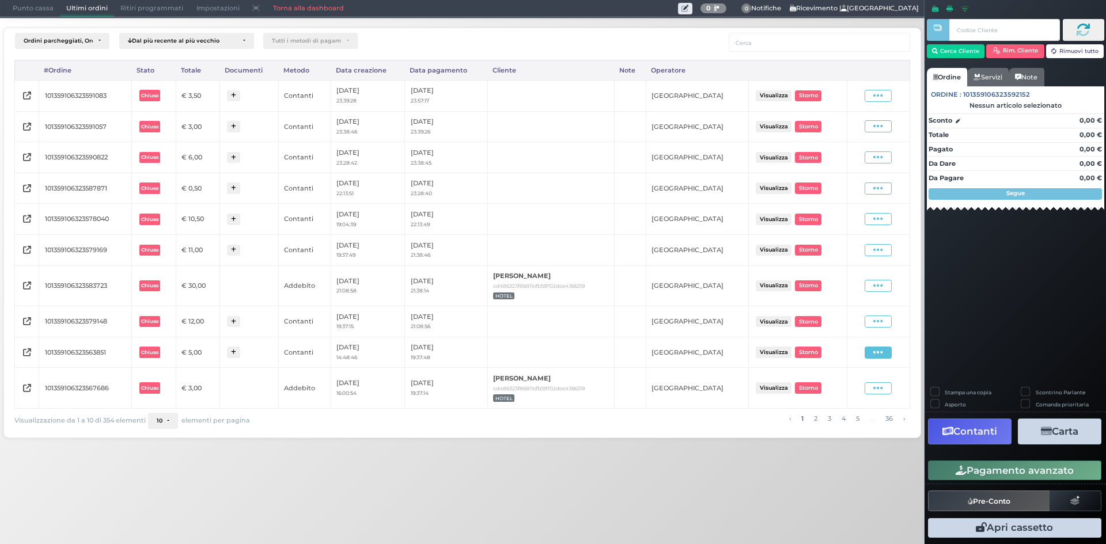
click at [883, 349] on icon at bounding box center [878, 352] width 10 height 11
click at [858, 316] on span "Ristampa Pre-Conto" at bounding box center [851, 316] width 47 height 20
click at [814, 418] on link "2" at bounding box center [816, 419] width 10 height 13
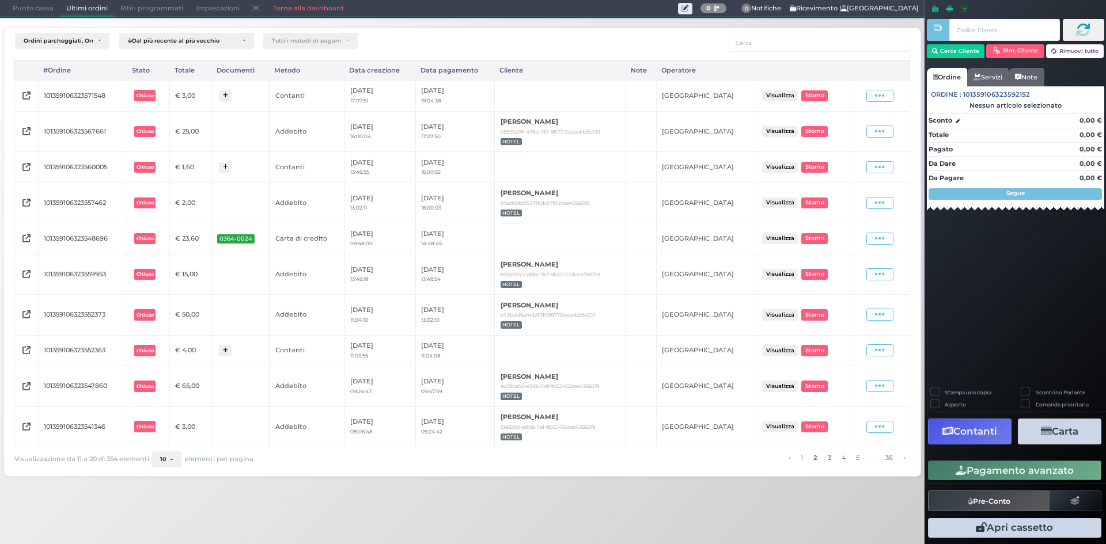
click at [826, 456] on link "3" at bounding box center [829, 458] width 10 height 13
